Goal: Information Seeking & Learning: Learn about a topic

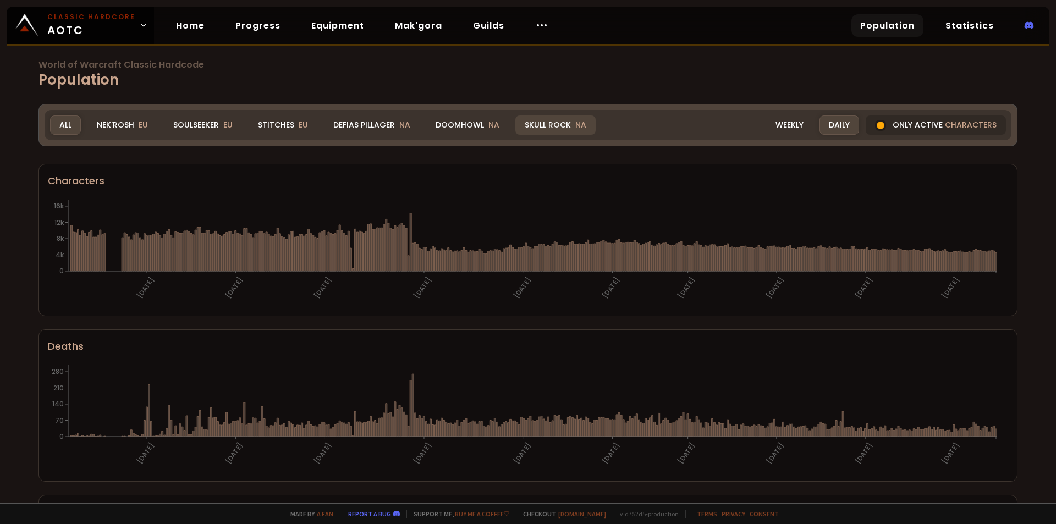
click at [545, 119] on div "Skull Rock NA" at bounding box center [556, 125] width 80 height 19
click at [562, 122] on div "Skull Rock NA" at bounding box center [556, 125] width 80 height 19
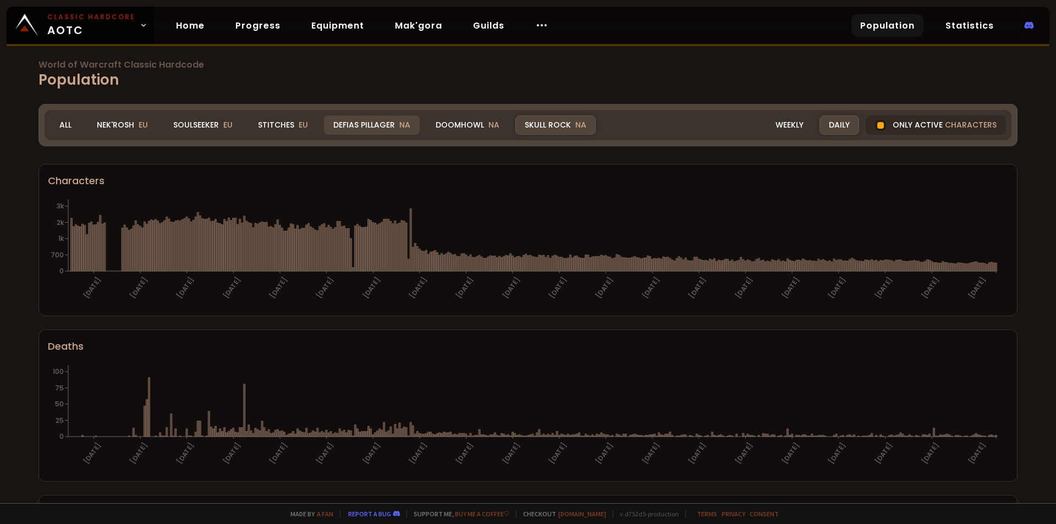
click at [371, 124] on div "Defias Pillager NA" at bounding box center [372, 125] width 96 height 19
click at [392, 126] on div "Defias Pillager NA" at bounding box center [372, 125] width 96 height 19
click at [458, 127] on div "Doomhowl NA" at bounding box center [467, 125] width 83 height 19
